Goal: Find specific fact

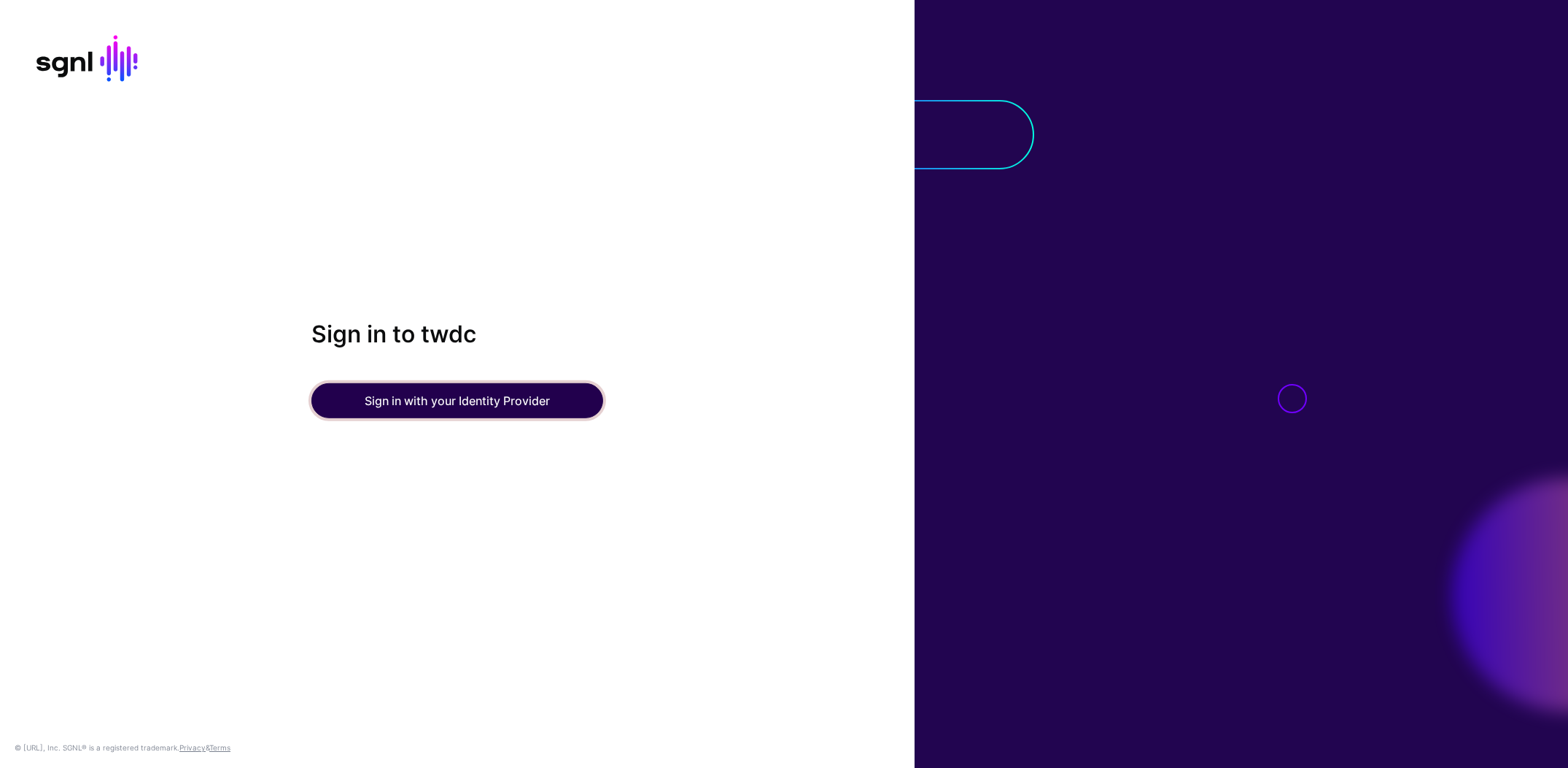
click at [525, 388] on button "Sign in with your Identity Provider" at bounding box center [456, 400] width 292 height 35
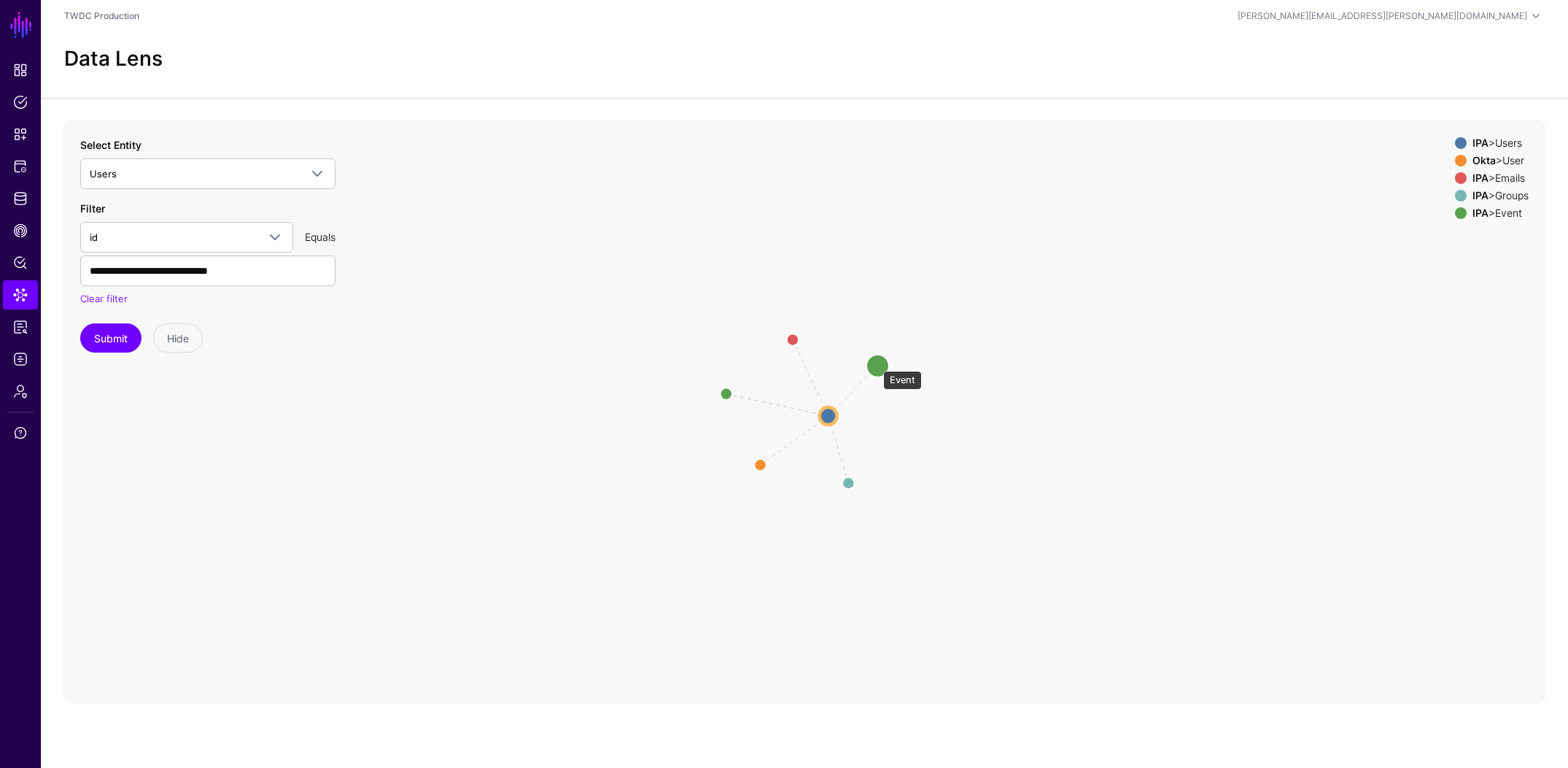
click at [876, 364] on circle at bounding box center [877, 366] width 24 height 24
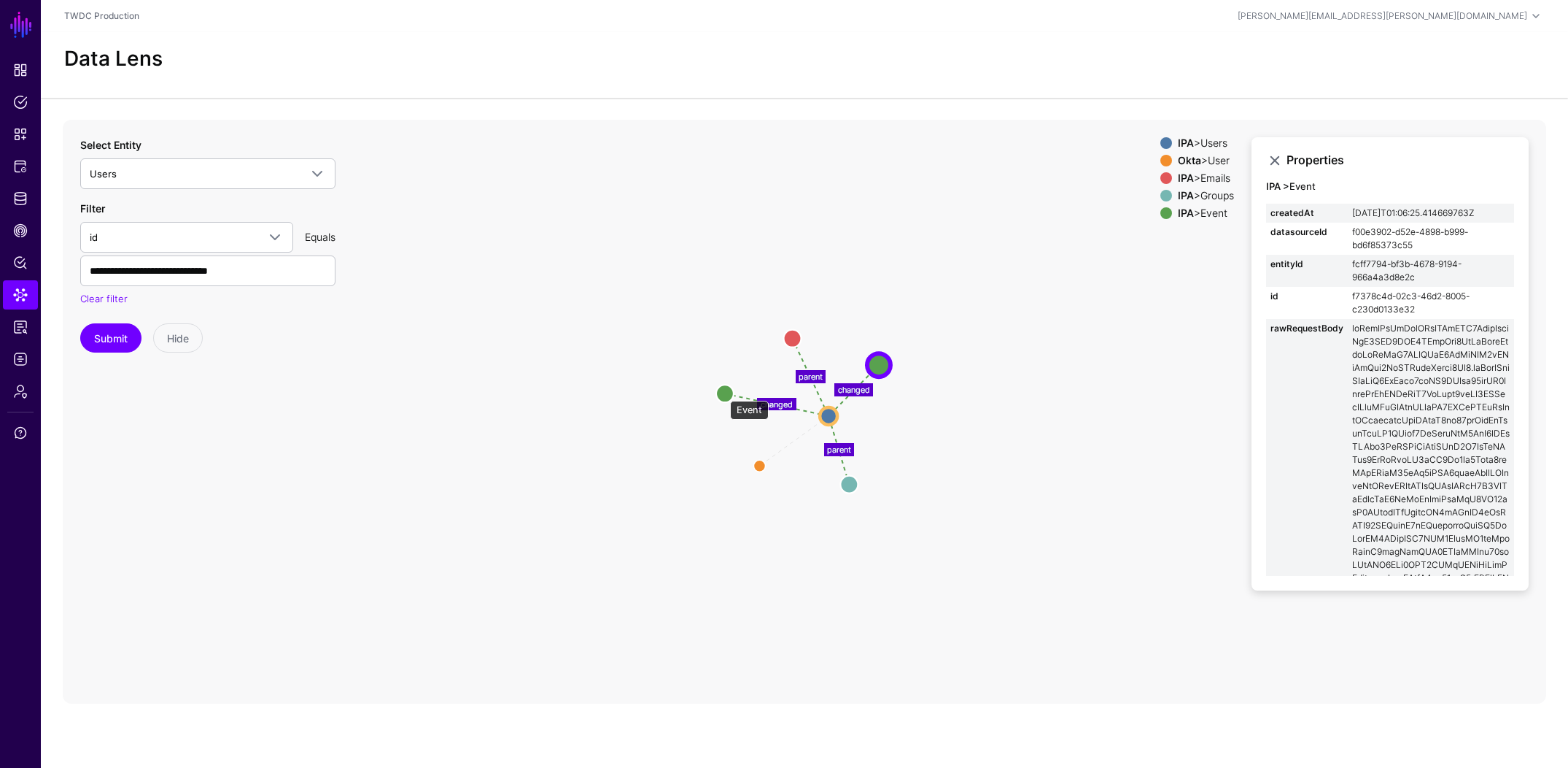
click at [723, 393] on circle at bounding box center [724, 393] width 18 height 18
click at [880, 362] on circle at bounding box center [879, 364] width 18 height 18
click at [723, 394] on circle at bounding box center [723, 392] width 18 height 18
click at [249, 265] on input "**********" at bounding box center [208, 271] width 255 height 30
click at [880, 365] on circle at bounding box center [882, 363] width 18 height 18
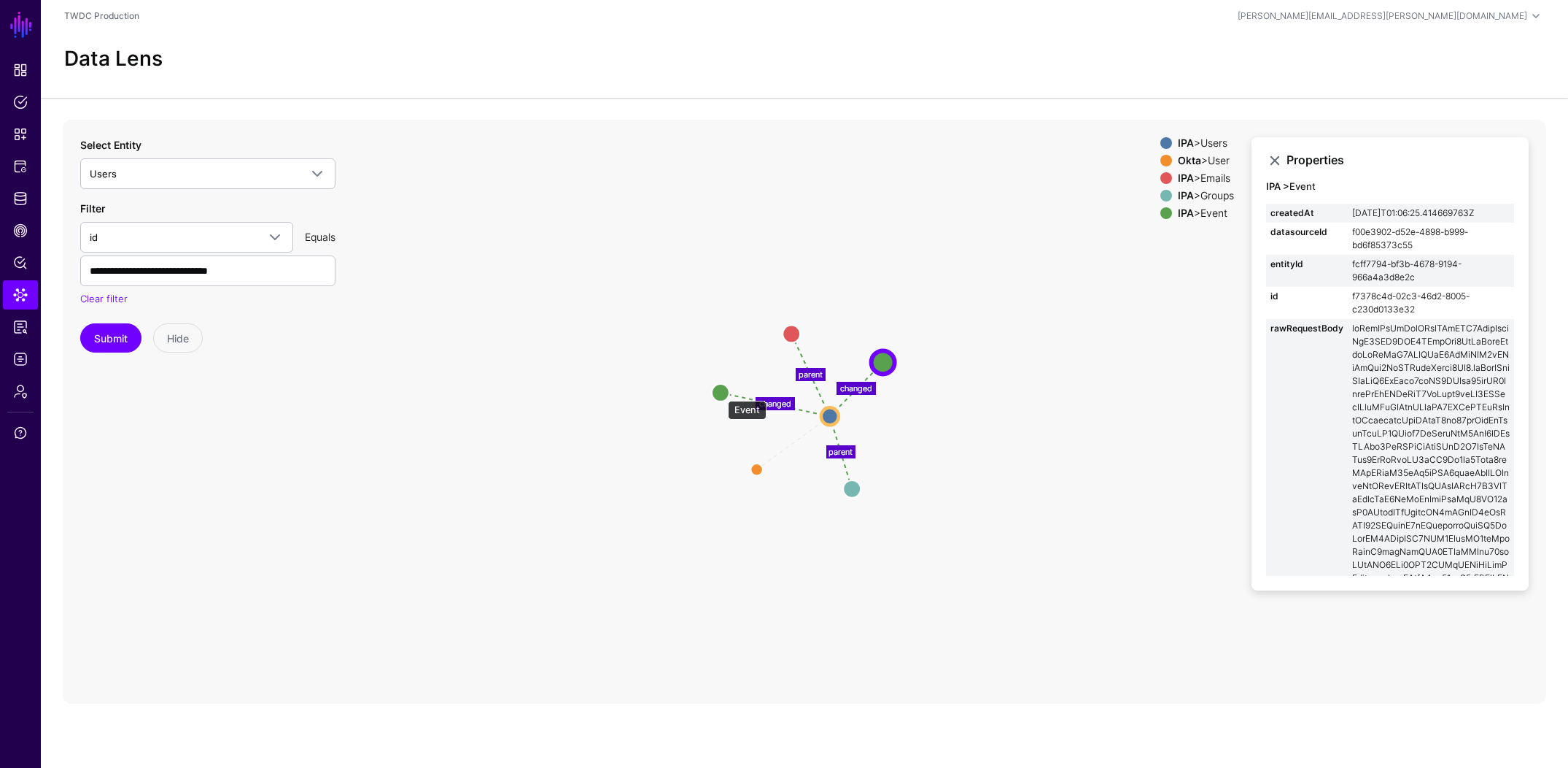
click at [721, 393] on circle at bounding box center [720, 392] width 18 height 18
click at [879, 362] on circle at bounding box center [883, 361] width 18 height 18
drag, startPoint x: 1437, startPoint y: 311, endPoint x: 1344, endPoint y: 299, distance: 93.8
click at [1344, 299] on tr "id f7378c4d-02c3-46d2-8005-c230d0133e32" at bounding box center [1390, 303] width 248 height 32
copy tr "f7378c4d-02c3-46d2-8005-c230d0133e32"
